Goal: Transaction & Acquisition: Book appointment/travel/reservation

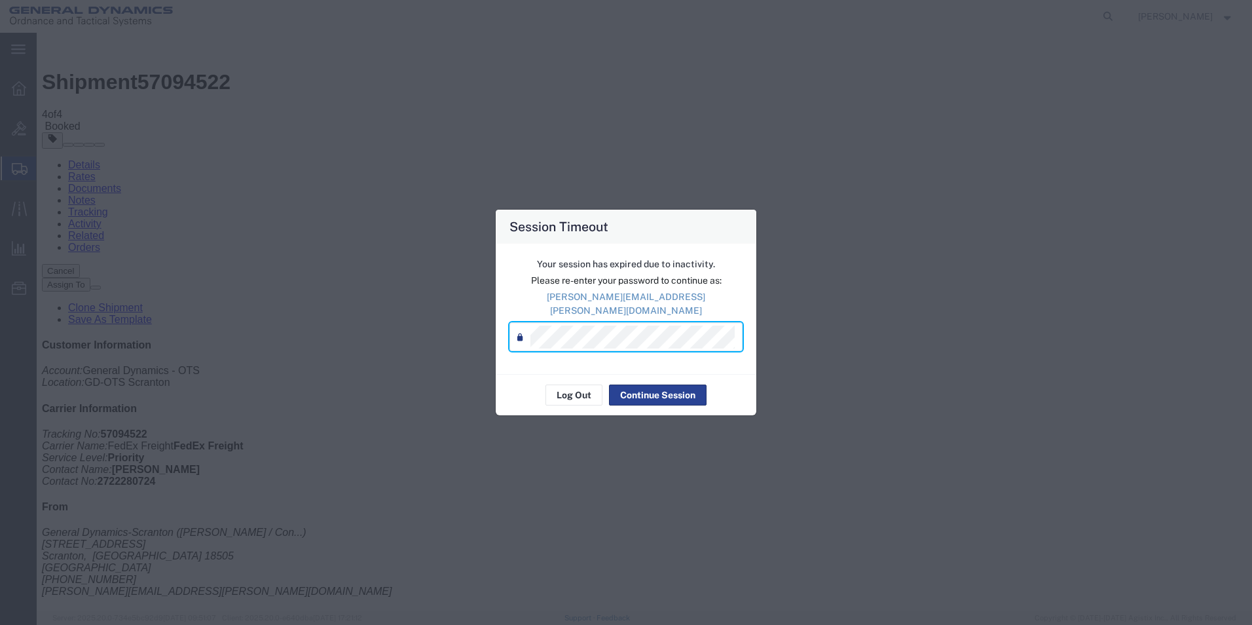
click at [634, 386] on button "Continue Session" at bounding box center [658, 395] width 98 height 21
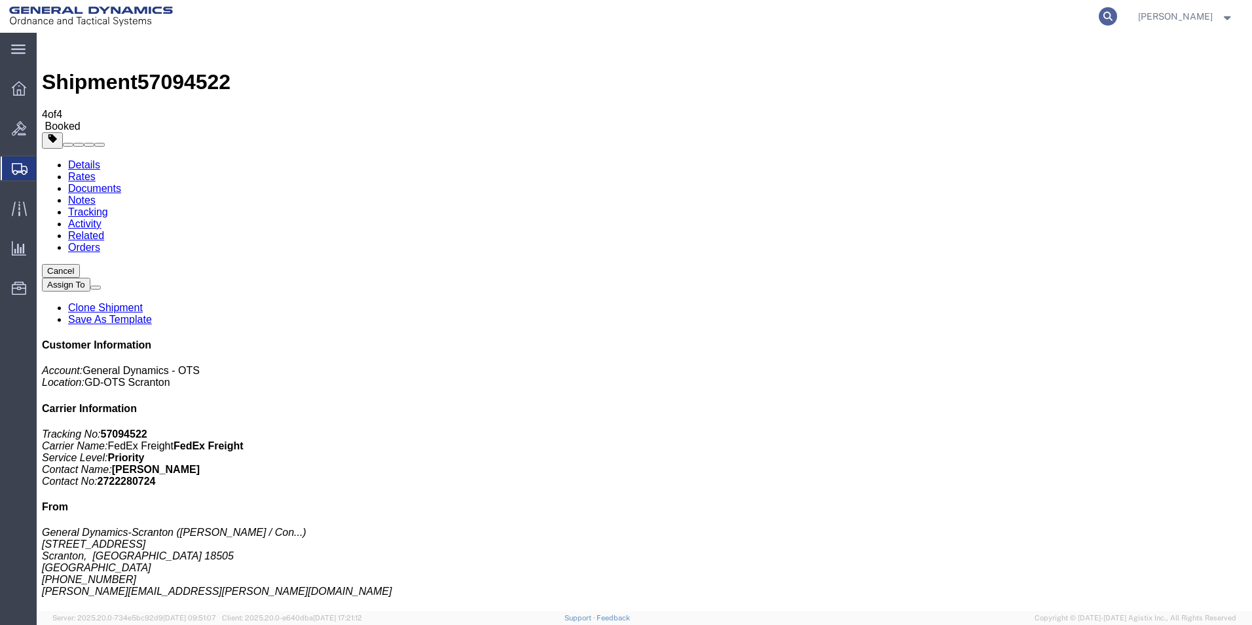
click at [1118, 18] on icon at bounding box center [1108, 16] width 18 height 18
click at [902, 10] on input "search" at bounding box center [900, 16] width 398 height 31
click at [1023, 10] on input "search" at bounding box center [900, 16] width 398 height 31
type input "57083954"
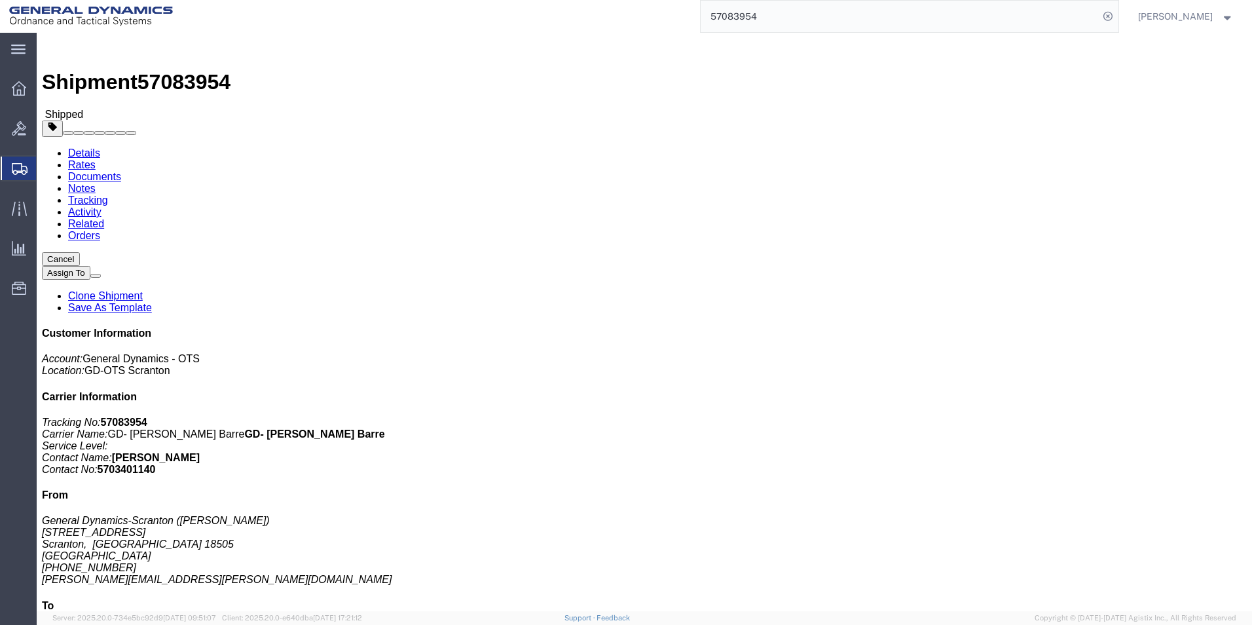
click link "Clone Shipment"
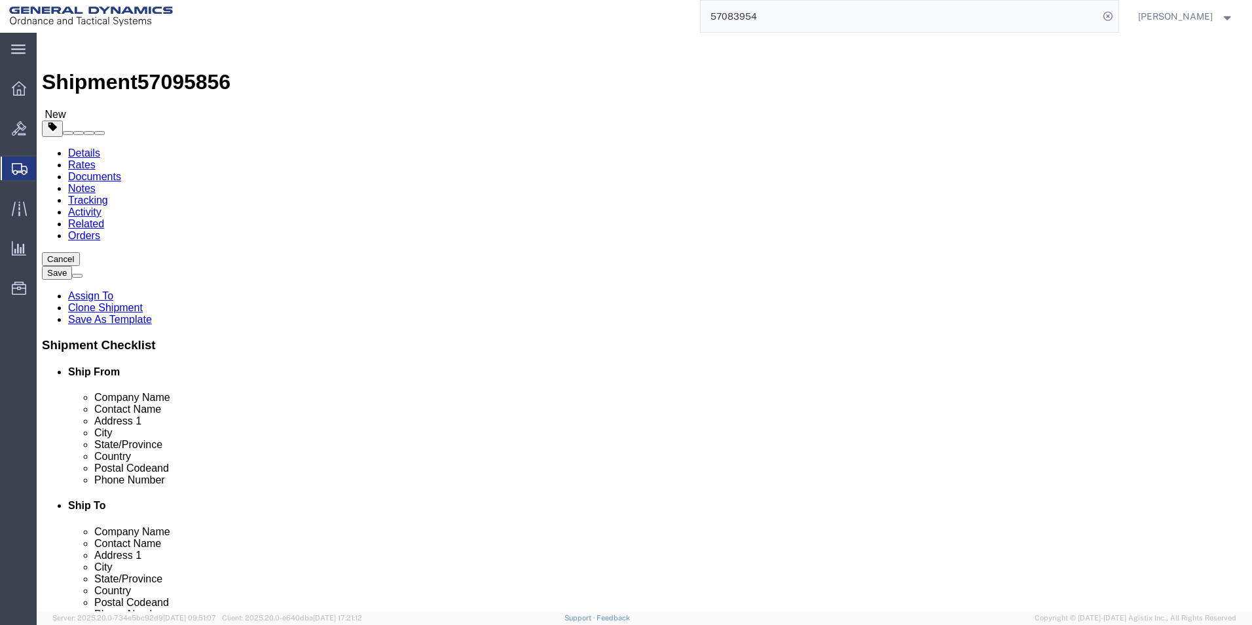
click icon
drag, startPoint x: 187, startPoint y: 257, endPoint x: 176, endPoint y: 257, distance: 11.2
click div "8"
type input "6"
drag, startPoint x: 218, startPoint y: 314, endPoint x: 140, endPoint y: 307, distance: 78.2
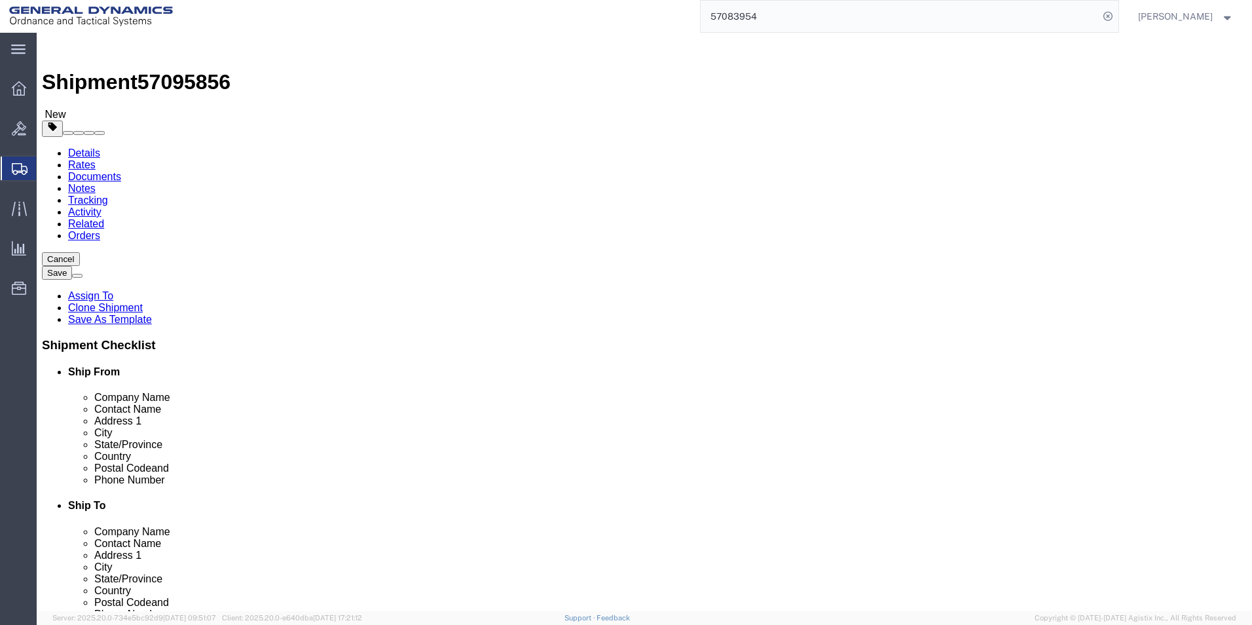
click div "Weight 32000.00 Select kgs lbs Ship. t°"
type input "24000"
click dd "320.00 Each"
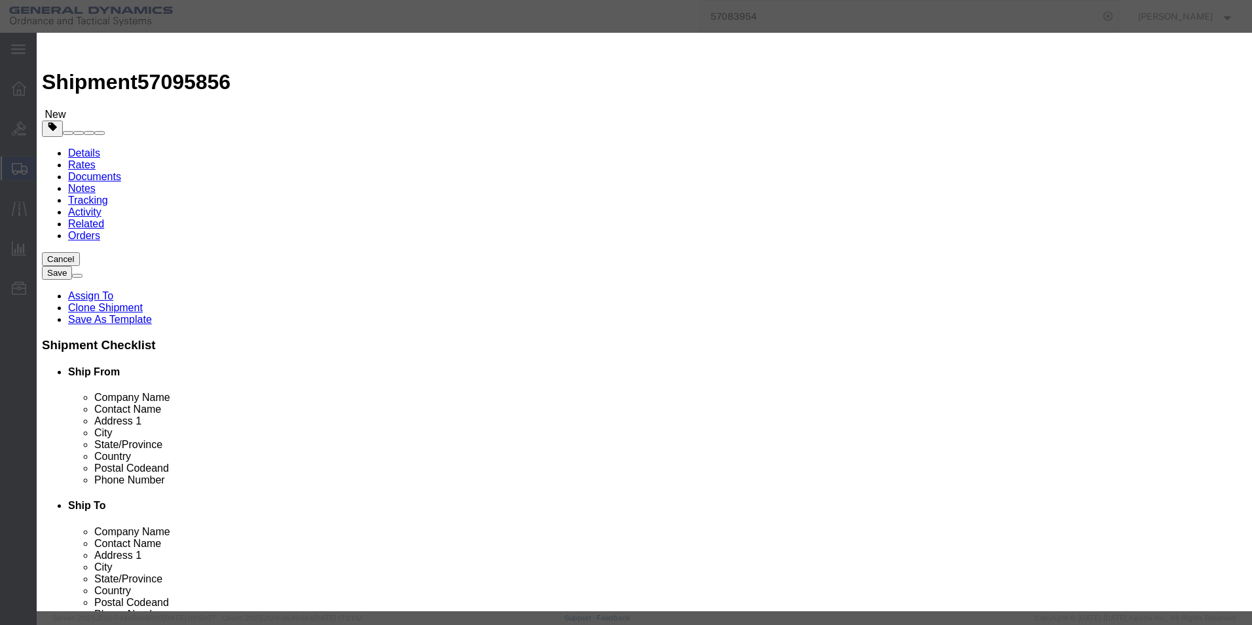
drag, startPoint x: 419, startPoint y: 127, endPoint x: 350, endPoint y: 125, distance: 68.8
click div "Pieces Number of pieces inside all the packages 320.00 Select Bag Barrels 100Bo…"
type input "205"
type input "64873.4"
click div "Edit content Pieces : Please enter a valid number. Commodity library Product Na…"
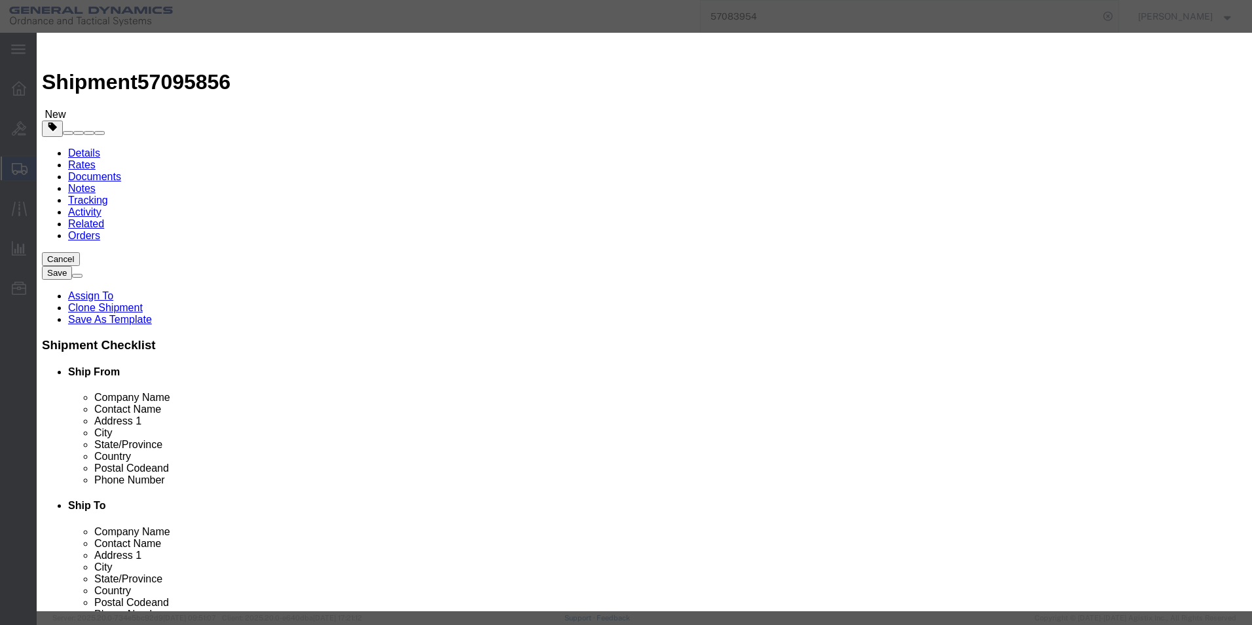
click input "205"
click input "text"
drag, startPoint x: 410, startPoint y: 160, endPoint x: 308, endPoint y: 159, distance: 102.2
click div "Pieces 205 Select Bag Barrels 100Board Feet Bottle Box Blister Pack Carats Can …"
drag, startPoint x: 428, startPoint y: 308, endPoint x: 434, endPoint y: 319, distance: 12.6
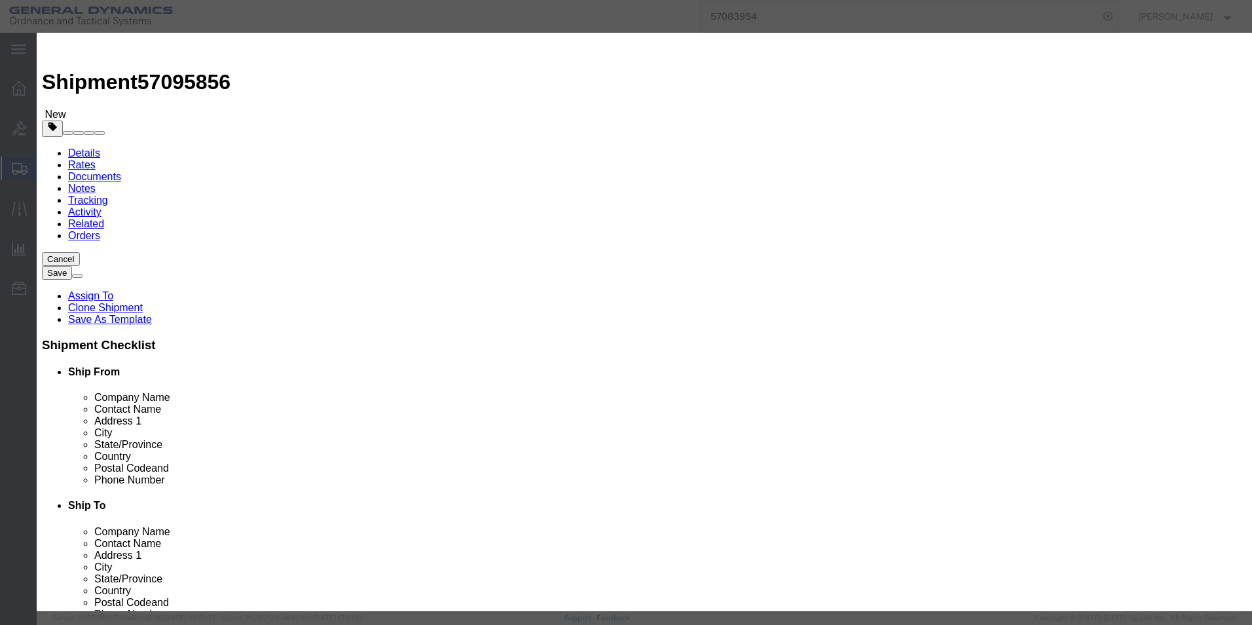
click div "Product Name 155MM M795 Pieces 205 Select Bag Barrels 100Board Feet Bottle Box …"
drag, startPoint x: 383, startPoint y: 159, endPoint x: 462, endPoint y: 161, distance: 78.6
click input "205"
type input "205"
click input "64873.4"
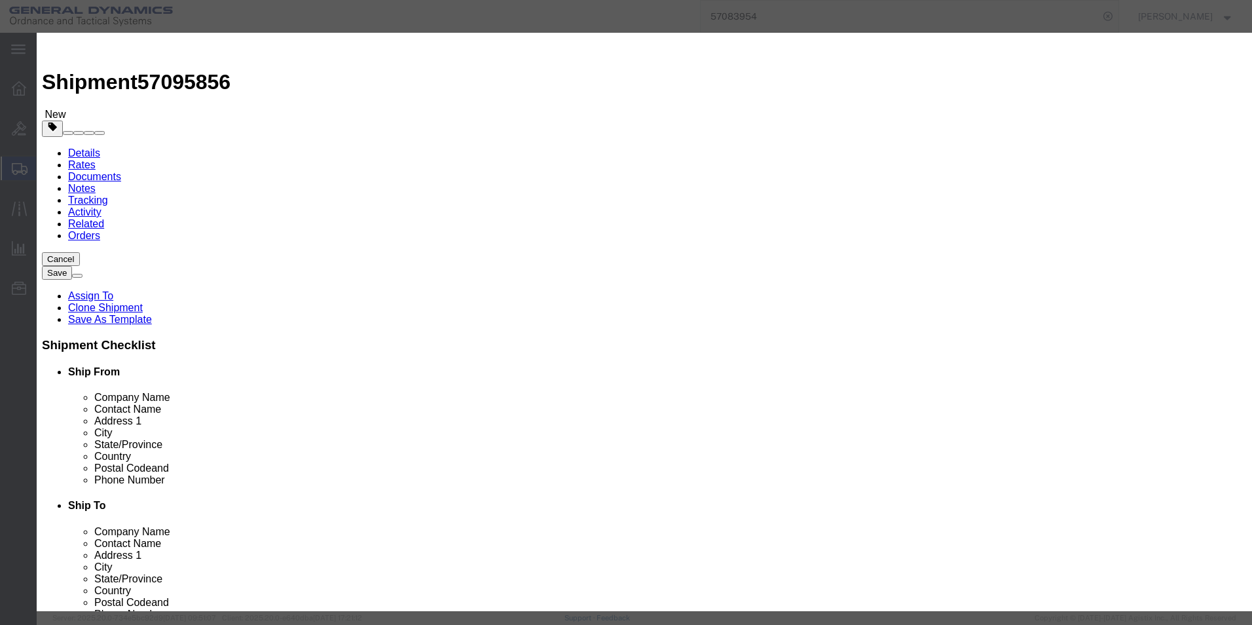
drag, startPoint x: 444, startPoint y: 318, endPoint x: 607, endPoint y: 394, distance: 179.3
click input "text"
click button "Save & Close"
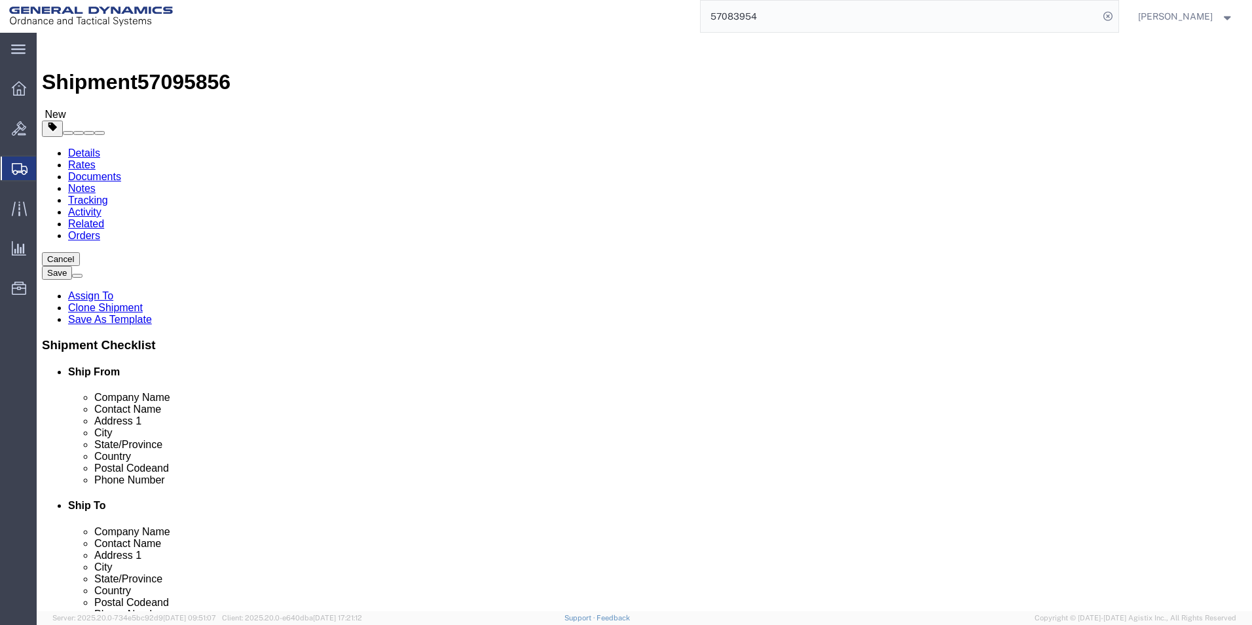
drag, startPoint x: 193, startPoint y: 252, endPoint x: 150, endPoint y: 246, distance: 43.6
click div "Number 6"
type input "11"
drag, startPoint x: 206, startPoint y: 305, endPoint x: 128, endPoint y: 298, distance: 78.3
click div "Package Type Select Bale(s) Basket(s) Bolt(s) Bottle(s) Buckets Bulk Bundle(s) …"
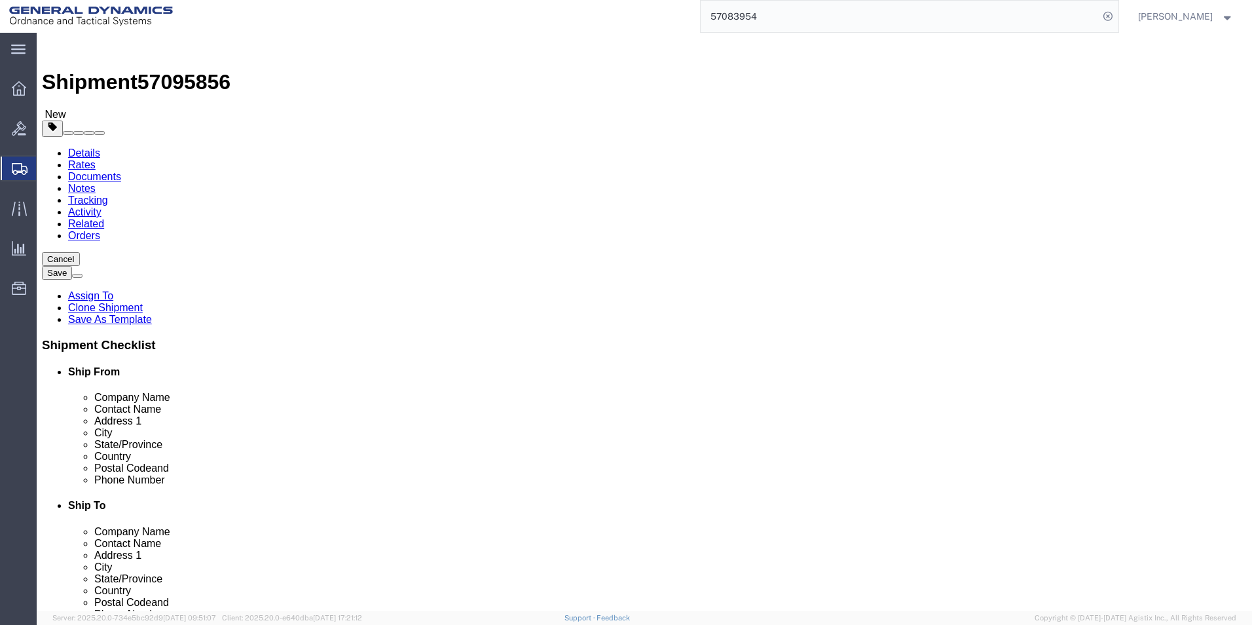
type input "44000"
click link "Add Content"
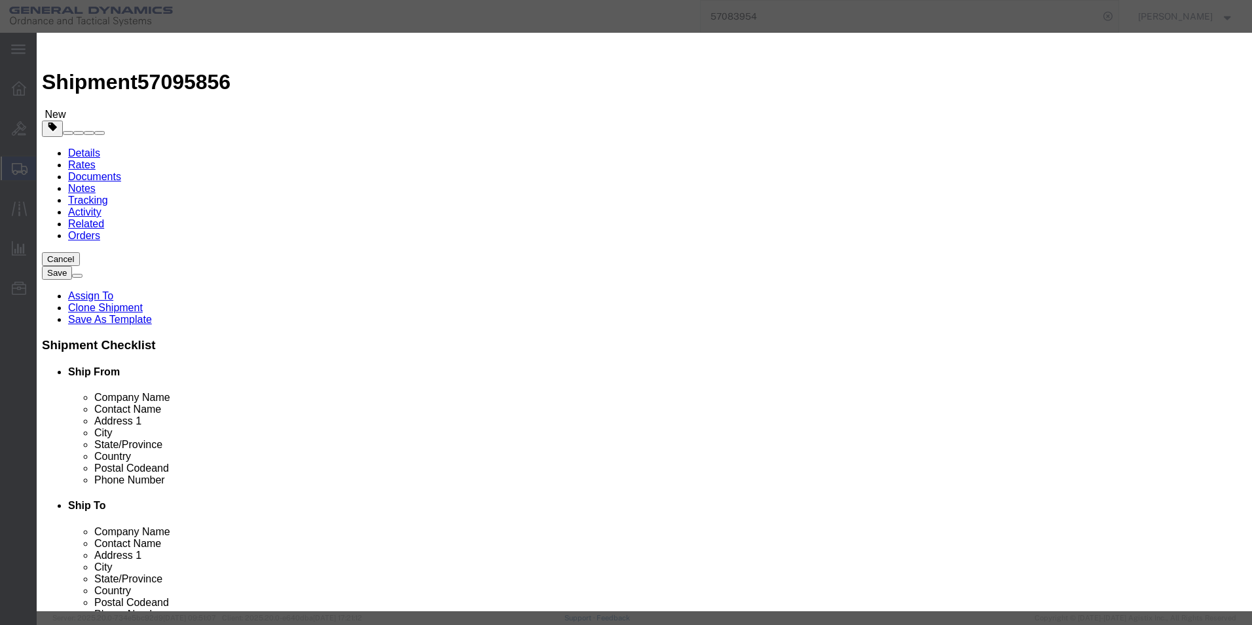
click input "text"
type input "155 mm m795"
select select "US"
drag, startPoint x: 395, startPoint y: 122, endPoint x: 371, endPoint y: 121, distance: 23.6
click div "0"
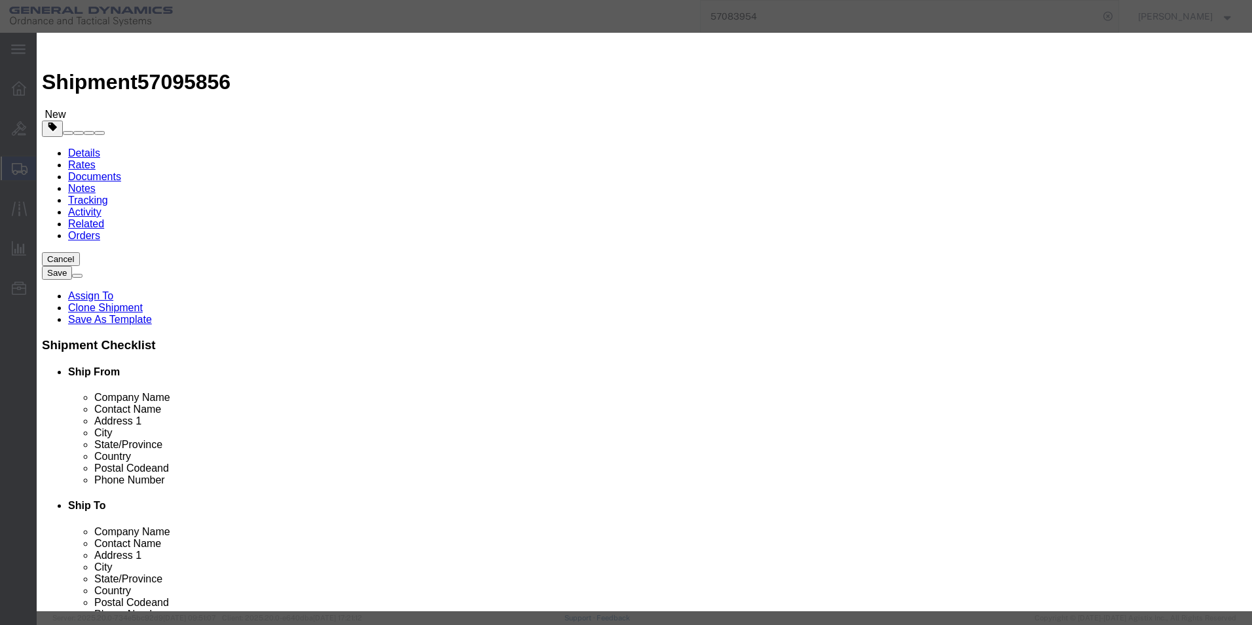
type input "199"
click input "text"
type input "50000"
click select "Select 50 55 60 65 70 85 92.5 100 125 175 250 300 400"
select select "70"
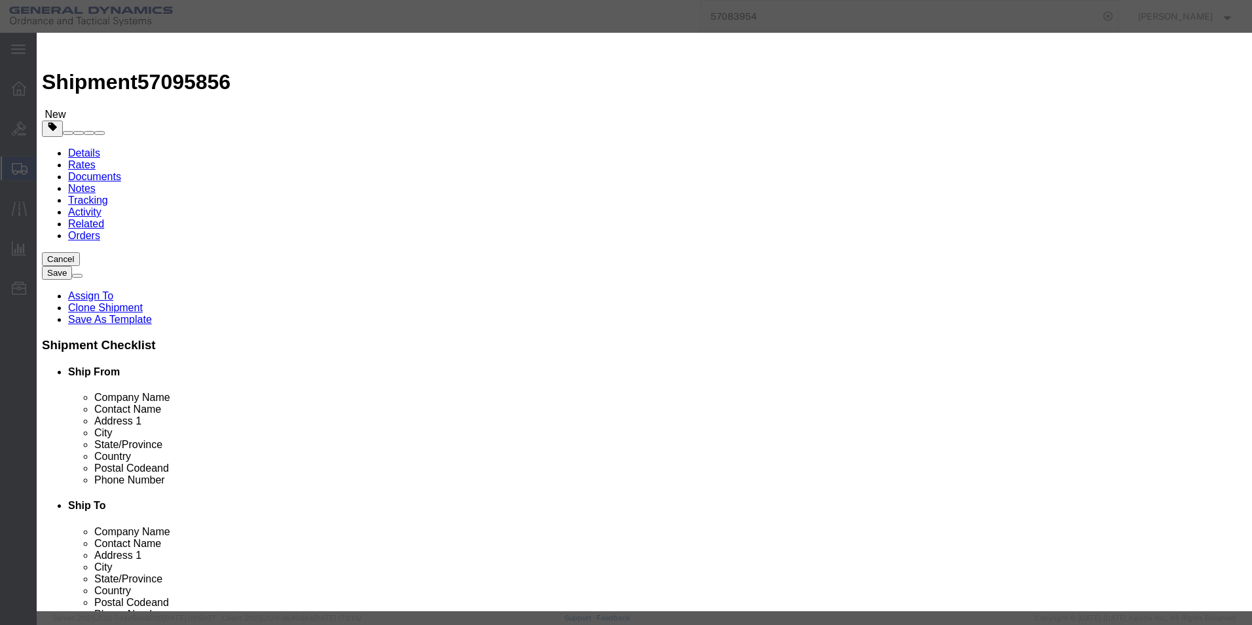
click select "Select 50 55 60 65 70 85 92.5 100 125 175 250 300 400"
drag, startPoint x: 656, startPoint y: 33, endPoint x: 793, endPoint y: 64, distance: 139.7
click h3 "Add content"
click textarea
type textarea "HEAT T4263-1"
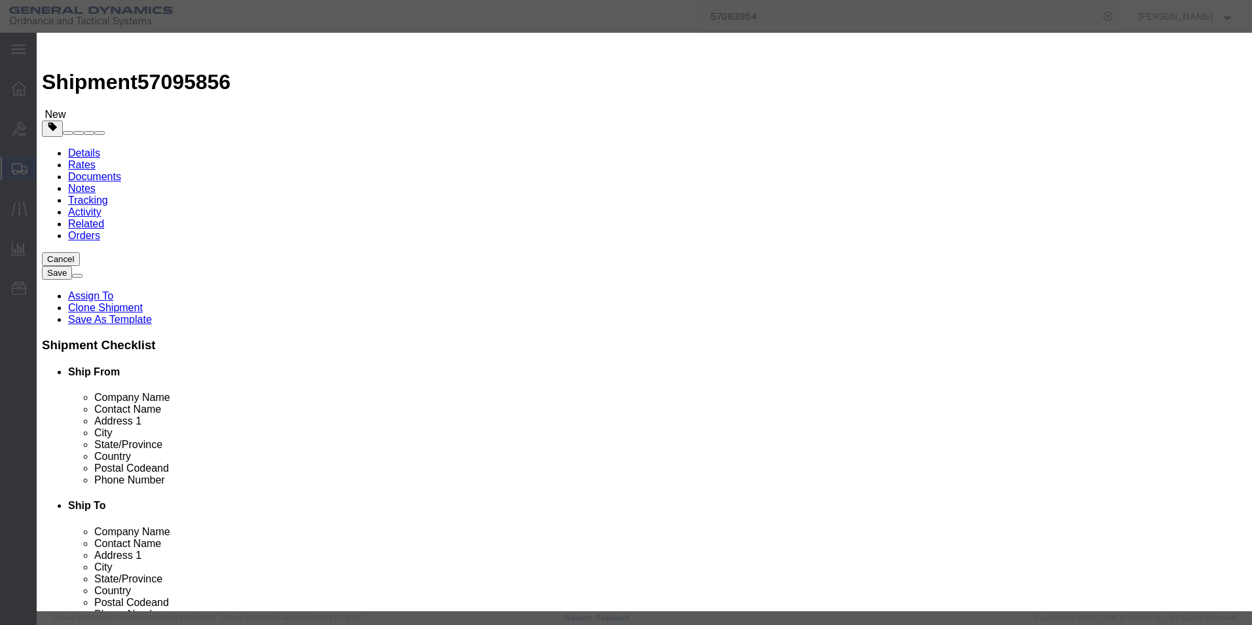
click button "Save & Close"
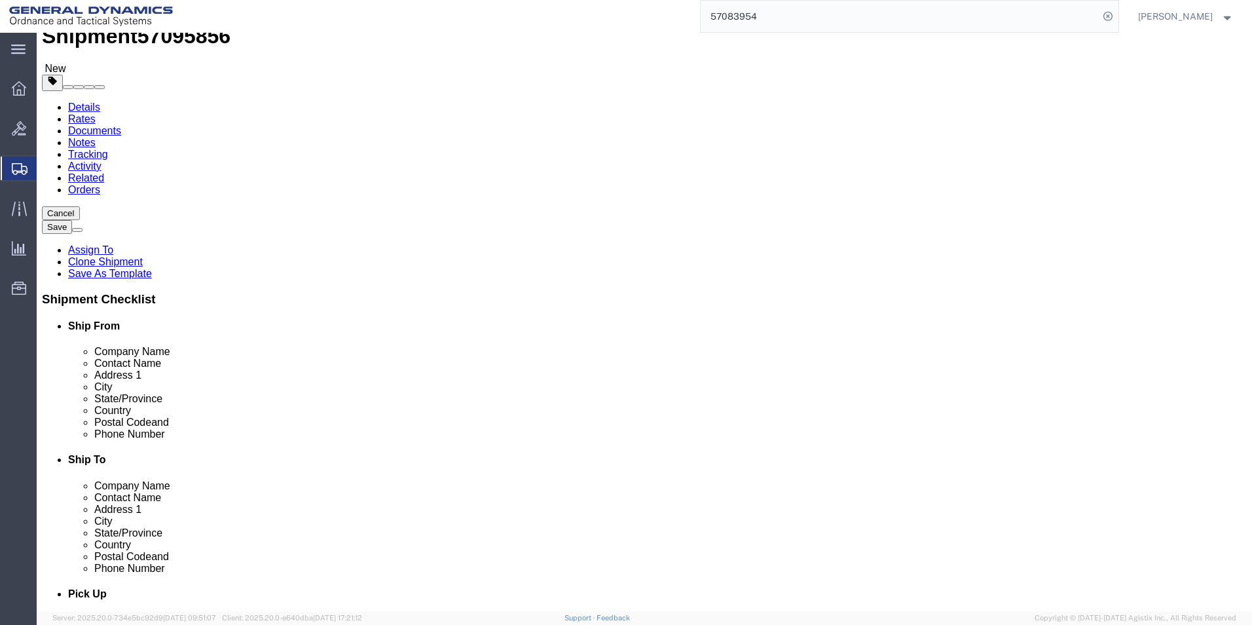
scroll to position [66, 0]
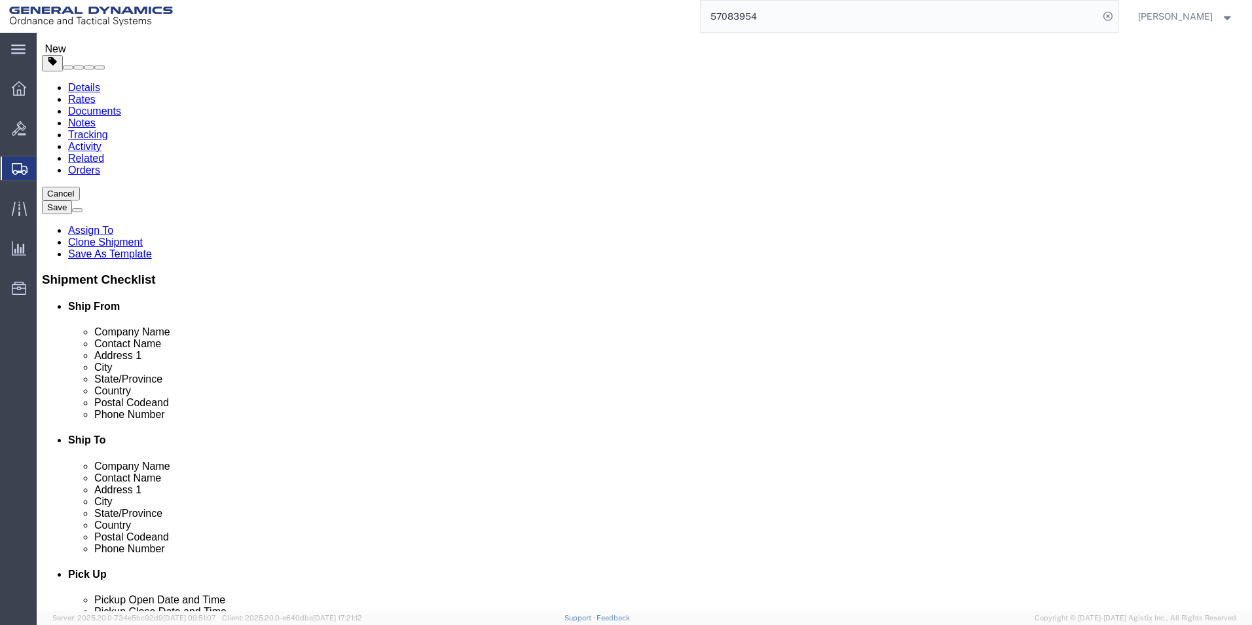
click icon
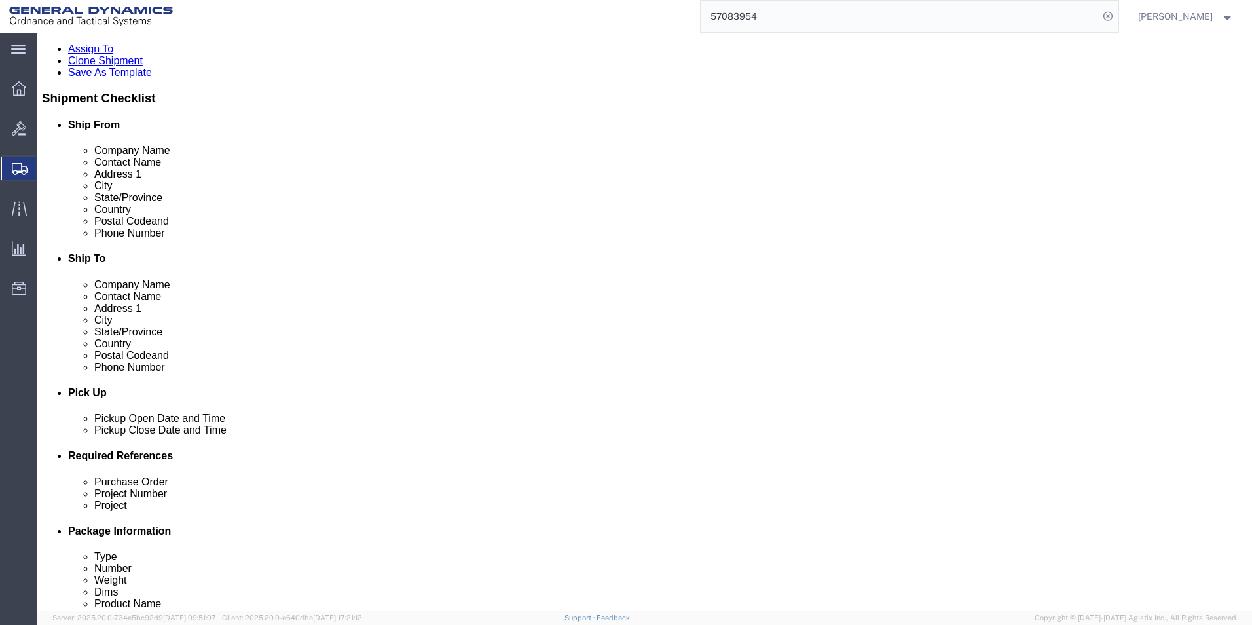
scroll to position [459, 0]
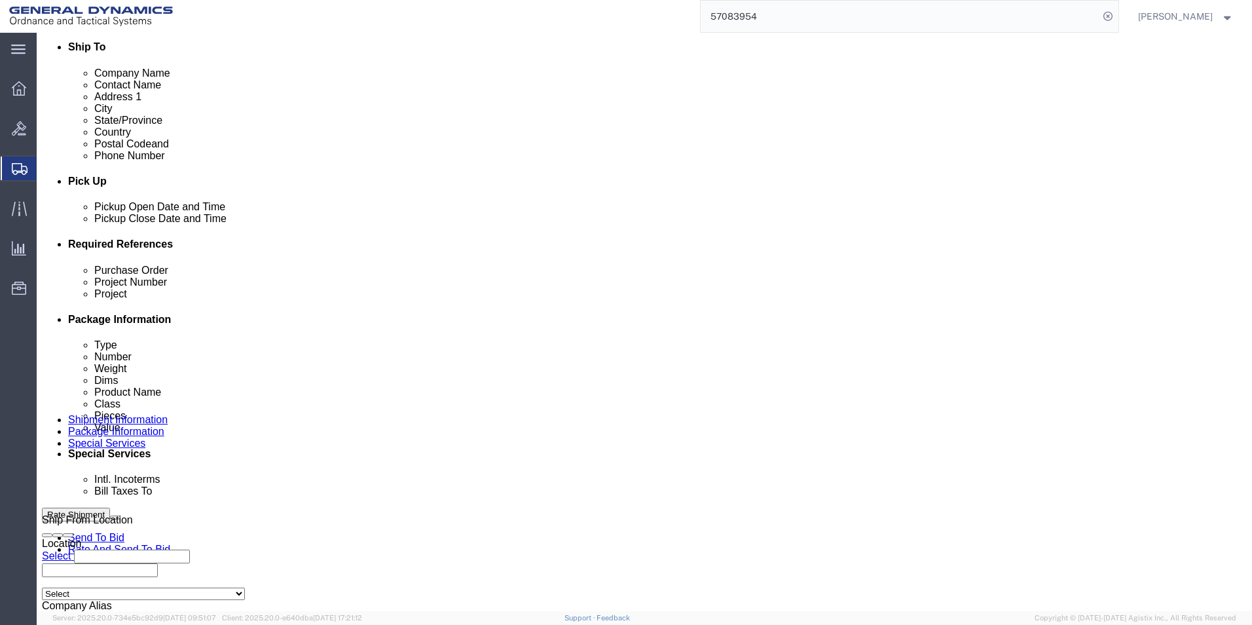
click select "Select Recipient Account Sender/Shipper Third Party Account"
select select "SHIP"
click select "Select Recipient Account Sender/Shipper Third Party Account"
click button "Rate Shipment"
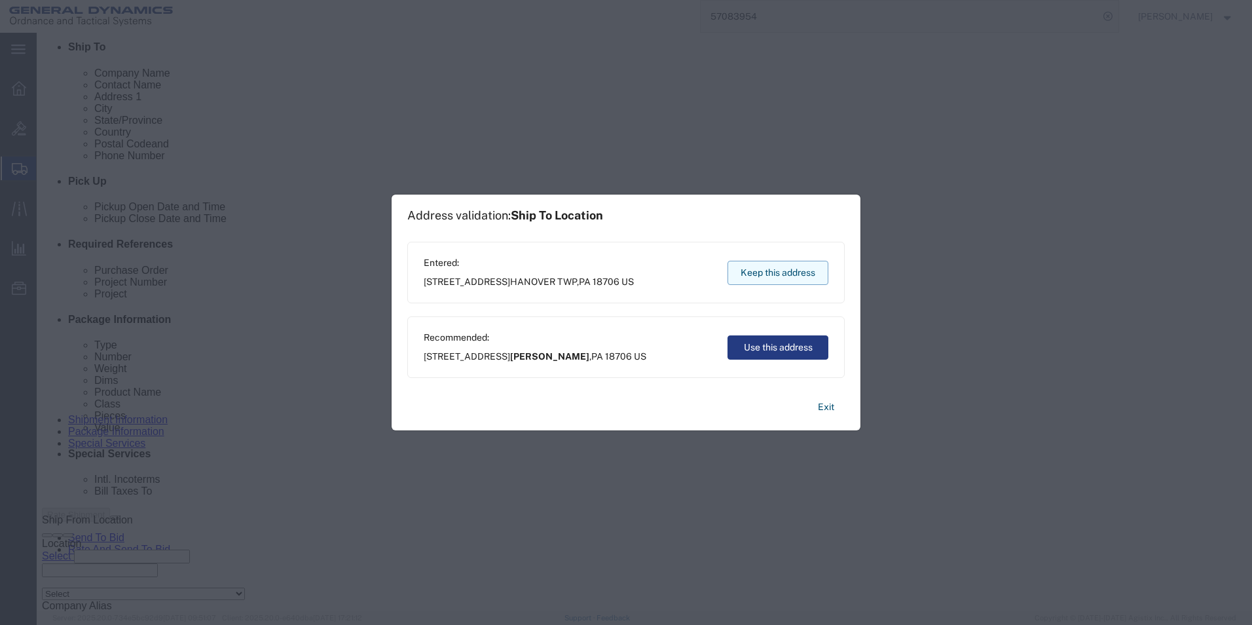
click at [762, 273] on button "Keep this address" at bounding box center [778, 273] width 101 height 24
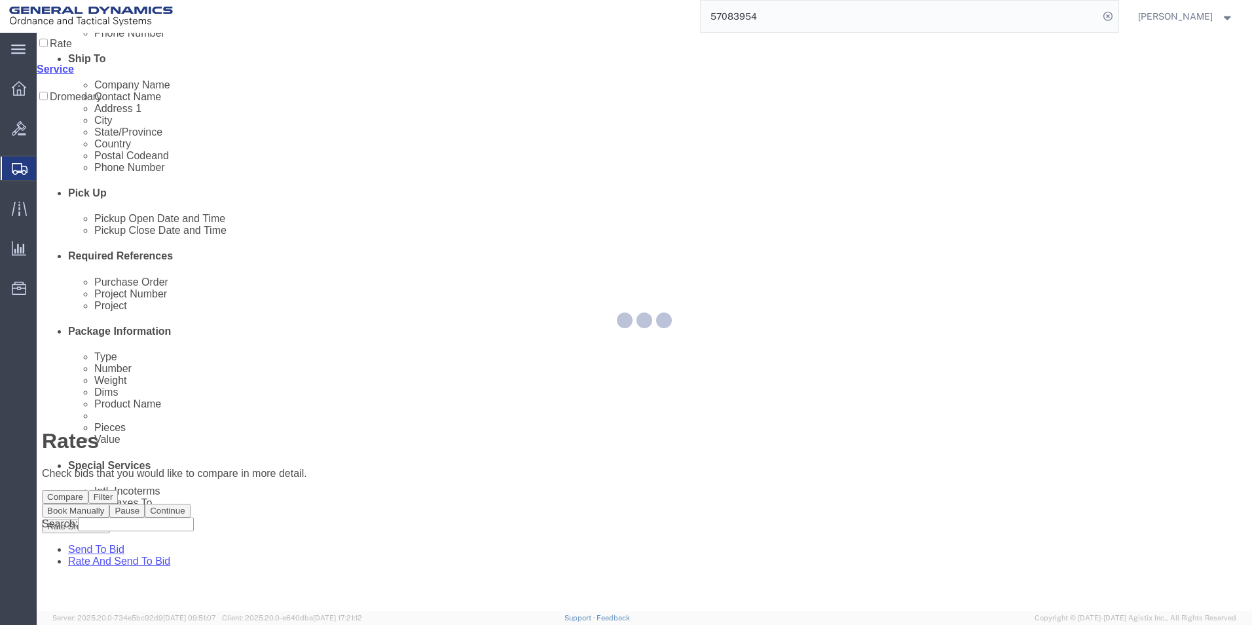
scroll to position [0, 0]
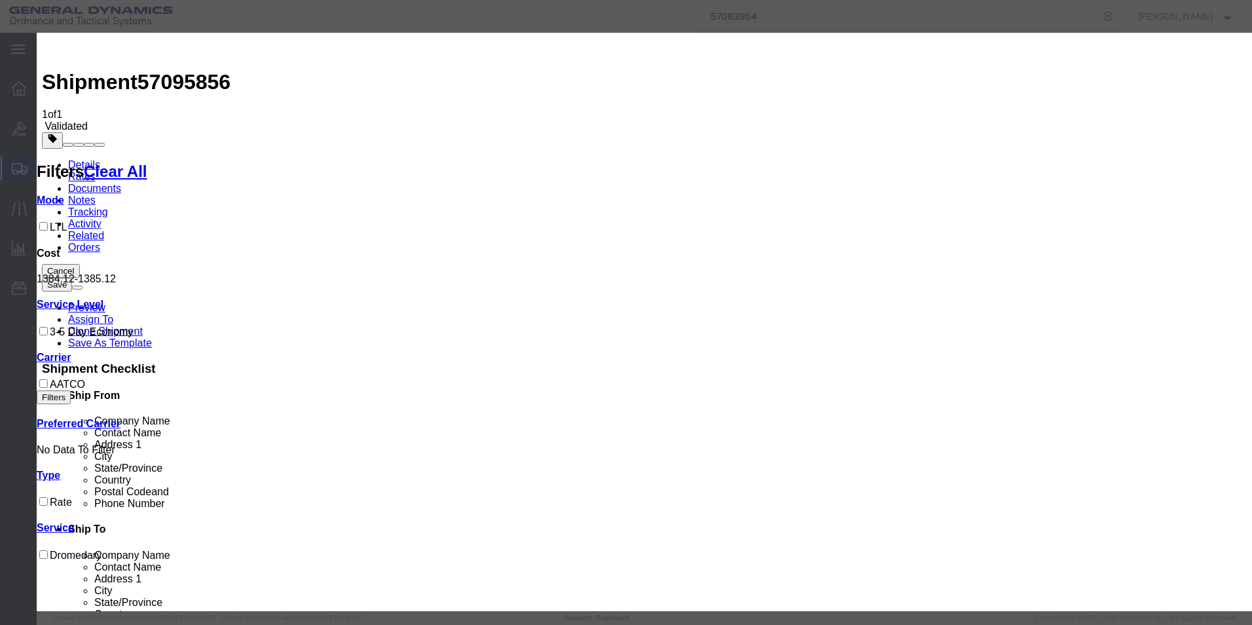
select select "16394"
select select "32203"
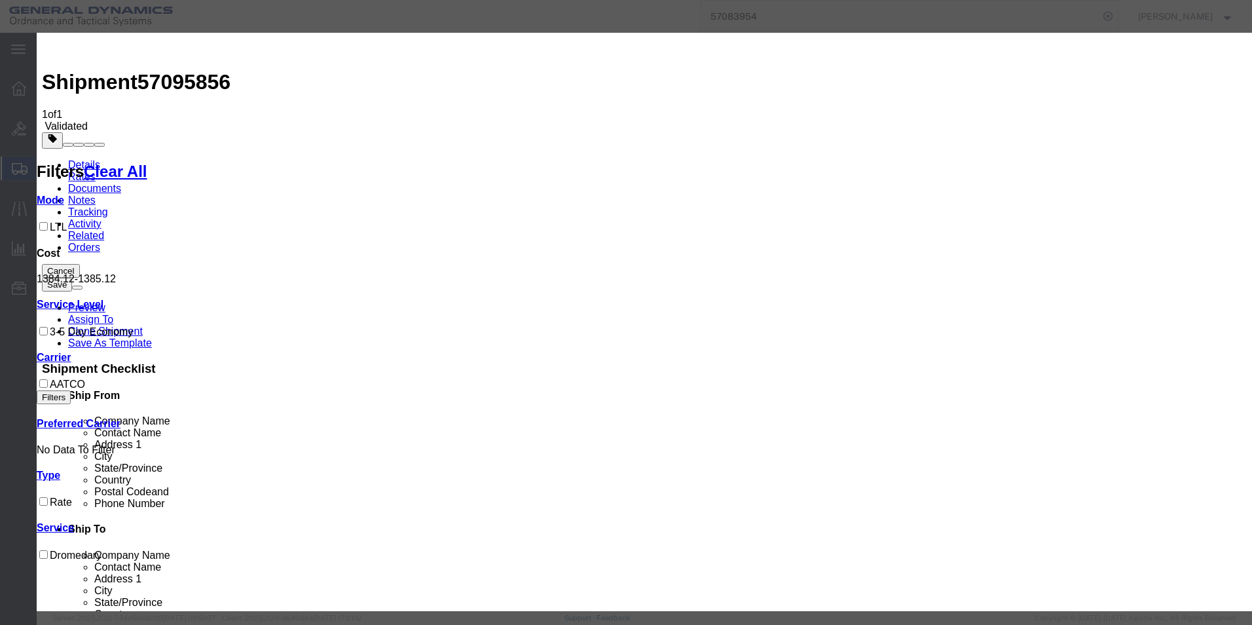
type input "57095856"
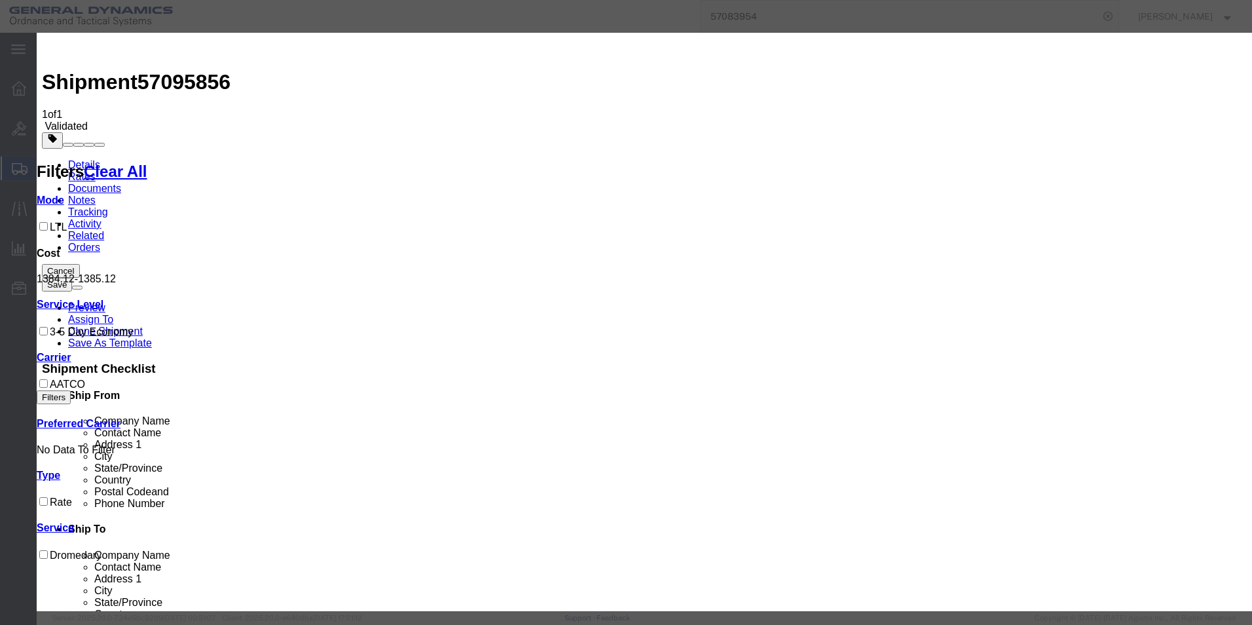
type input "[PERSON_NAME]"
type input "2722280724"
select select "1300"
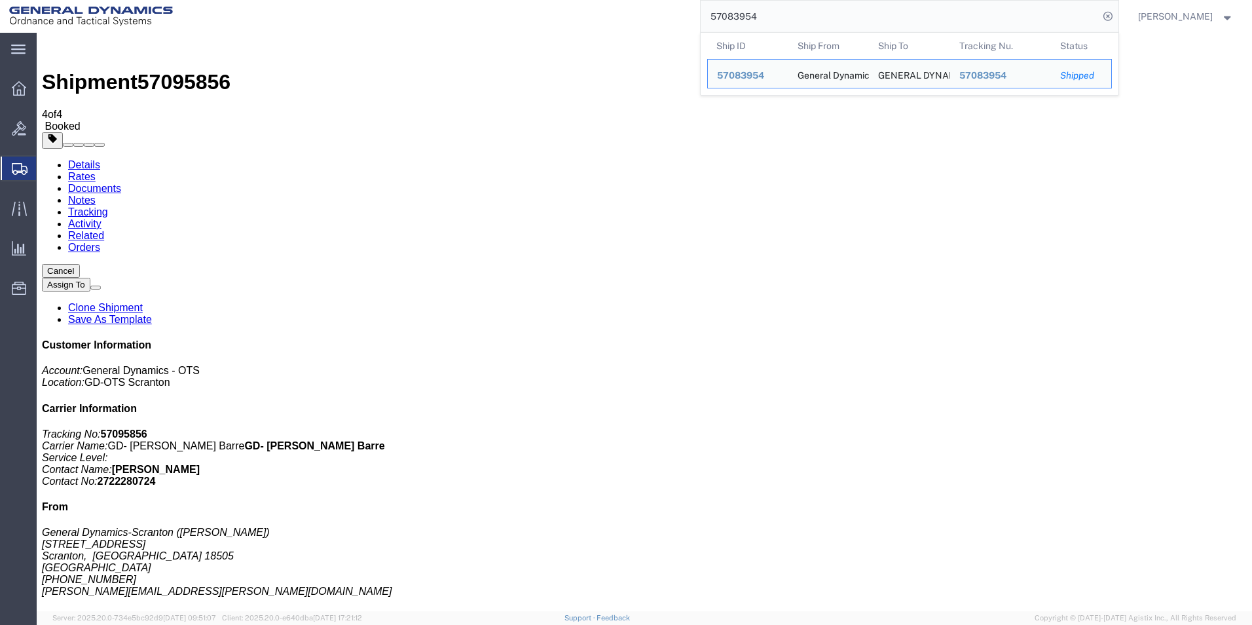
drag, startPoint x: 748, startPoint y: 18, endPoint x: 707, endPoint y: 19, distance: 41.3
click at [707, 19] on div "57083954 Ship ID Ship From Ship To Tracking Nu. Status Ship ID 57083954 Ship Fr…" at bounding box center [650, 16] width 937 height 33
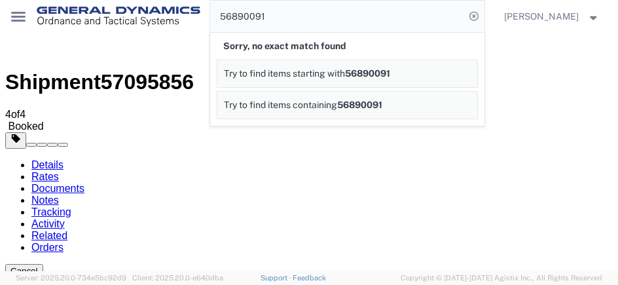
click at [247, 18] on input "56890091" at bounding box center [337, 16] width 255 height 31
type input "5689091"
